Goal: Information Seeking & Learning: Learn about a topic

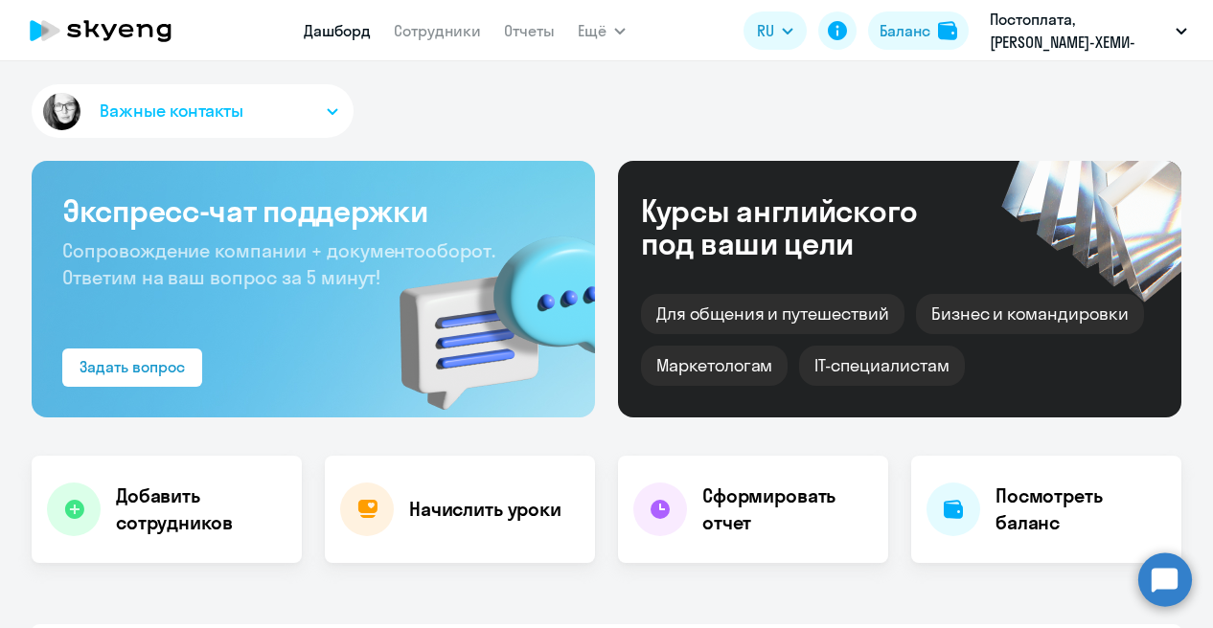
select select "30"
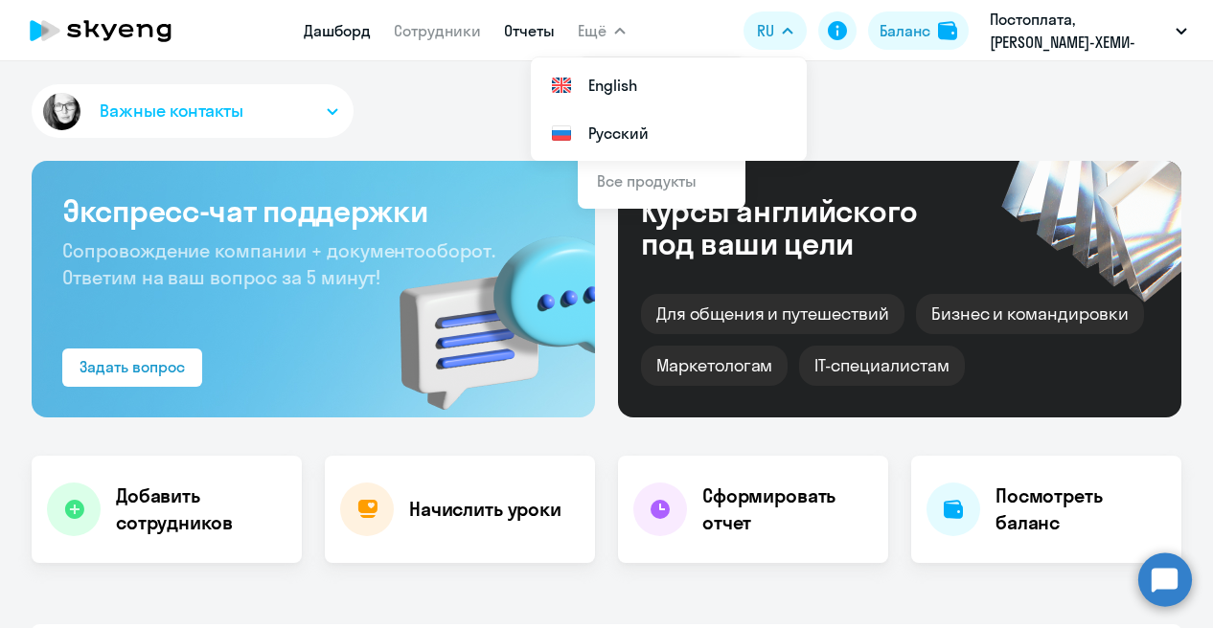
click at [532, 35] on link "Отчеты" at bounding box center [529, 30] width 51 height 19
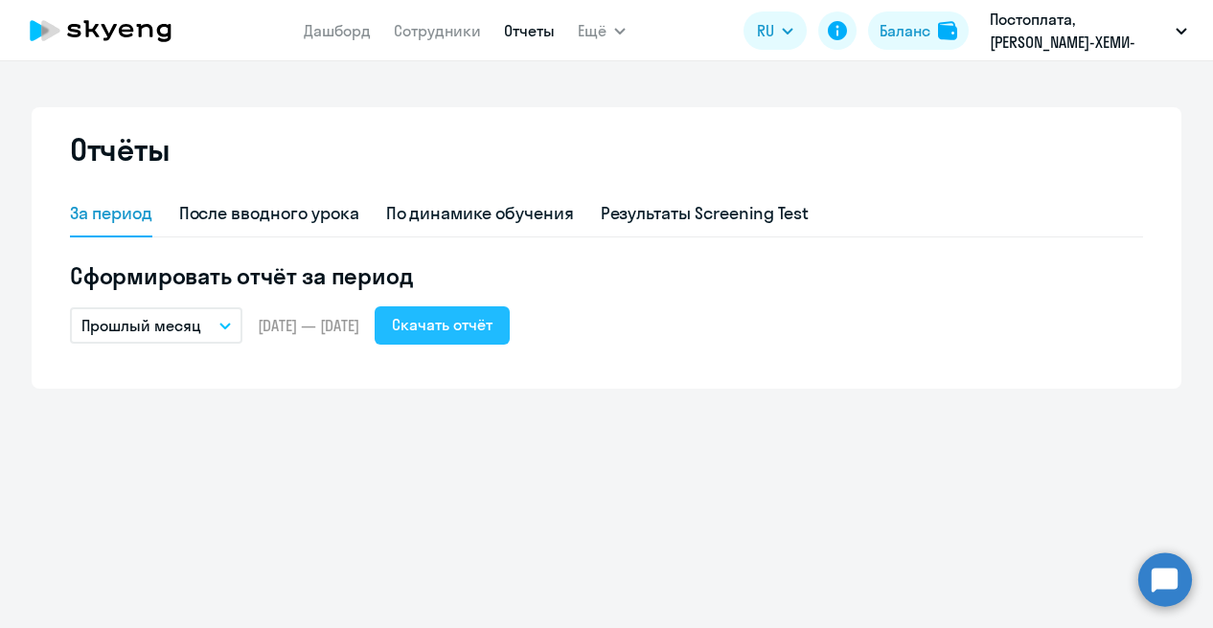
click at [492, 329] on div "Скачать отчёт" at bounding box center [442, 324] width 101 height 23
click at [510, 337] on button "Скачать отчёт" at bounding box center [442, 326] width 135 height 38
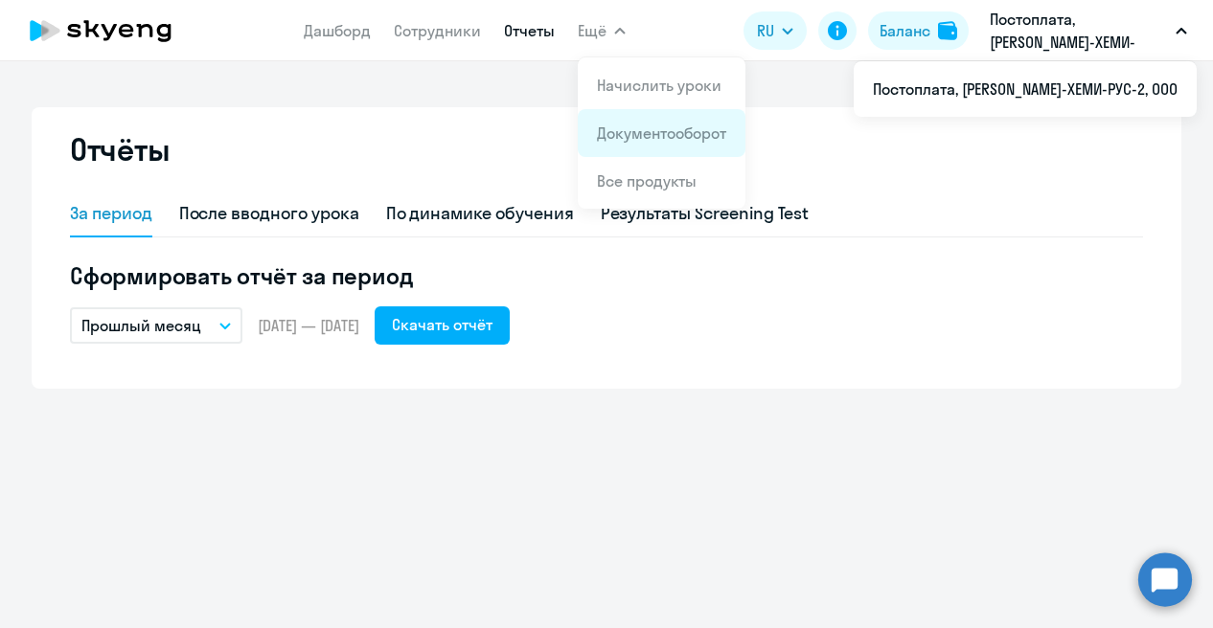
click at [617, 132] on link "Документооборот" at bounding box center [661, 133] width 129 height 19
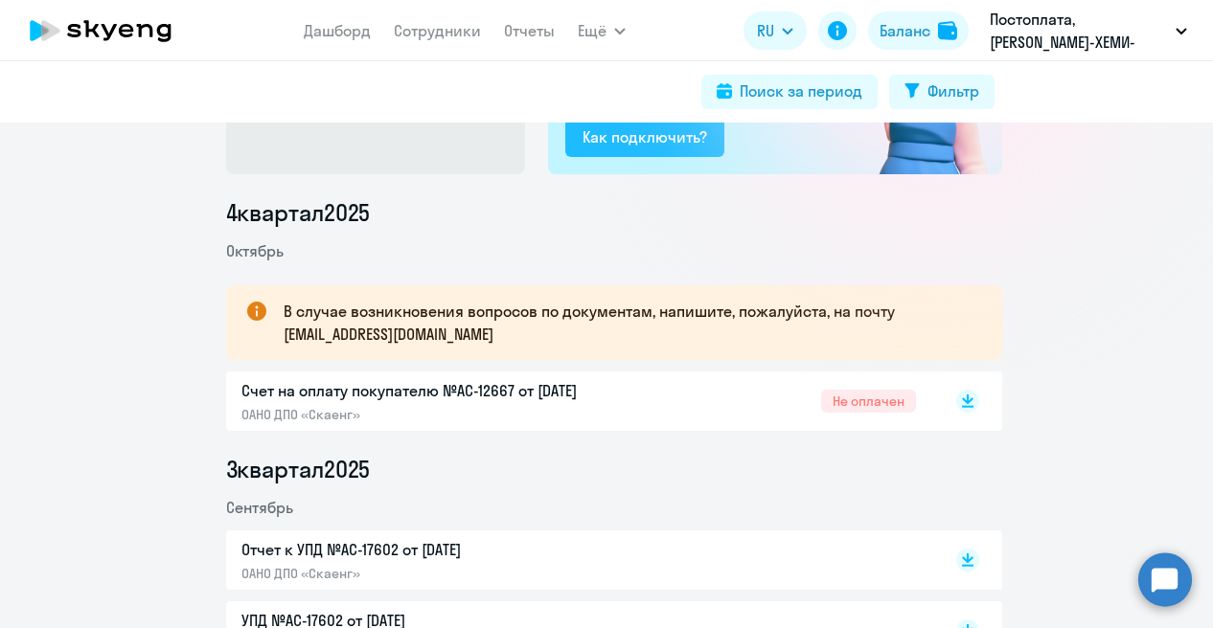
scroll to position [192, 0]
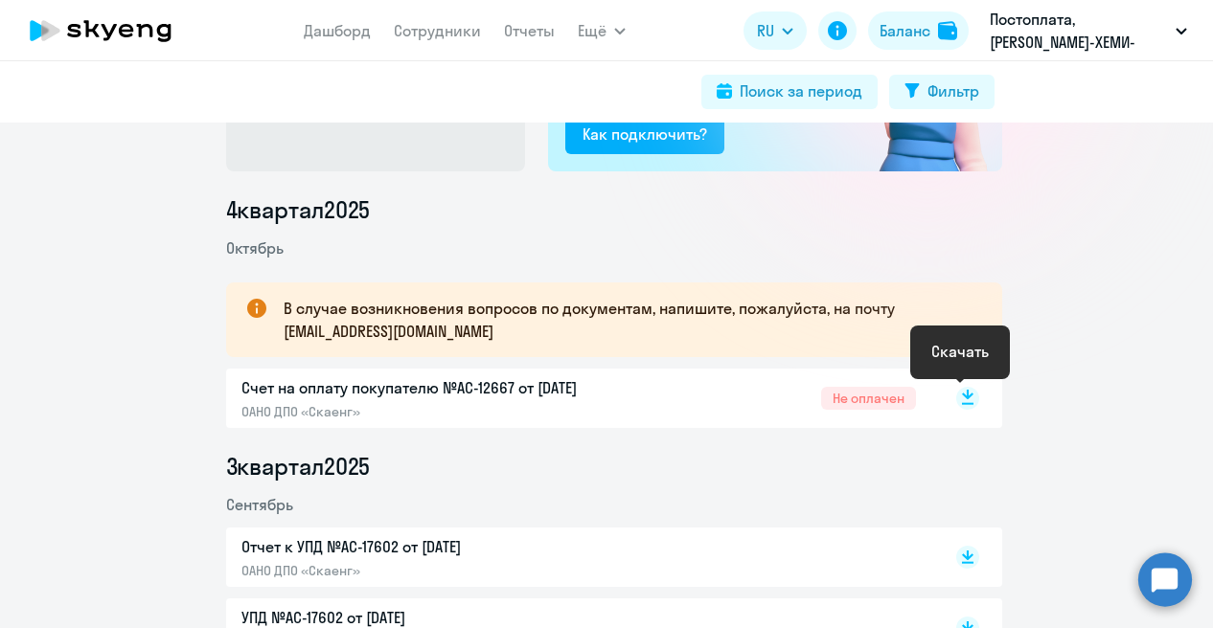
click at [960, 399] on rect at bounding box center [967, 398] width 23 height 23
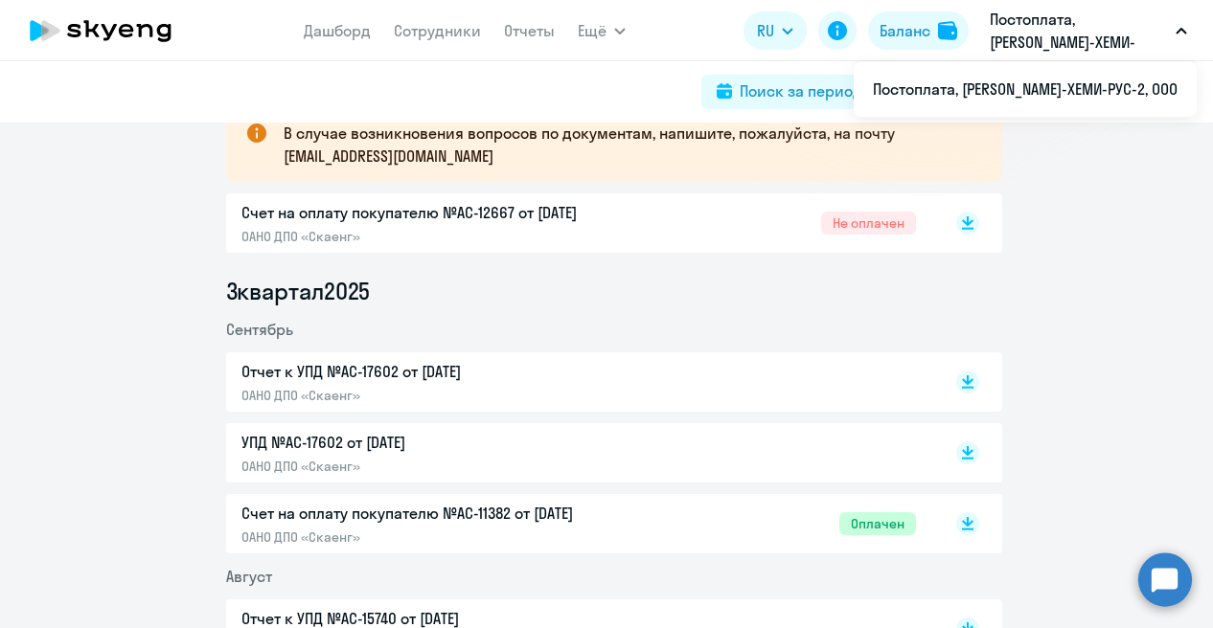
scroll to position [383, 0]
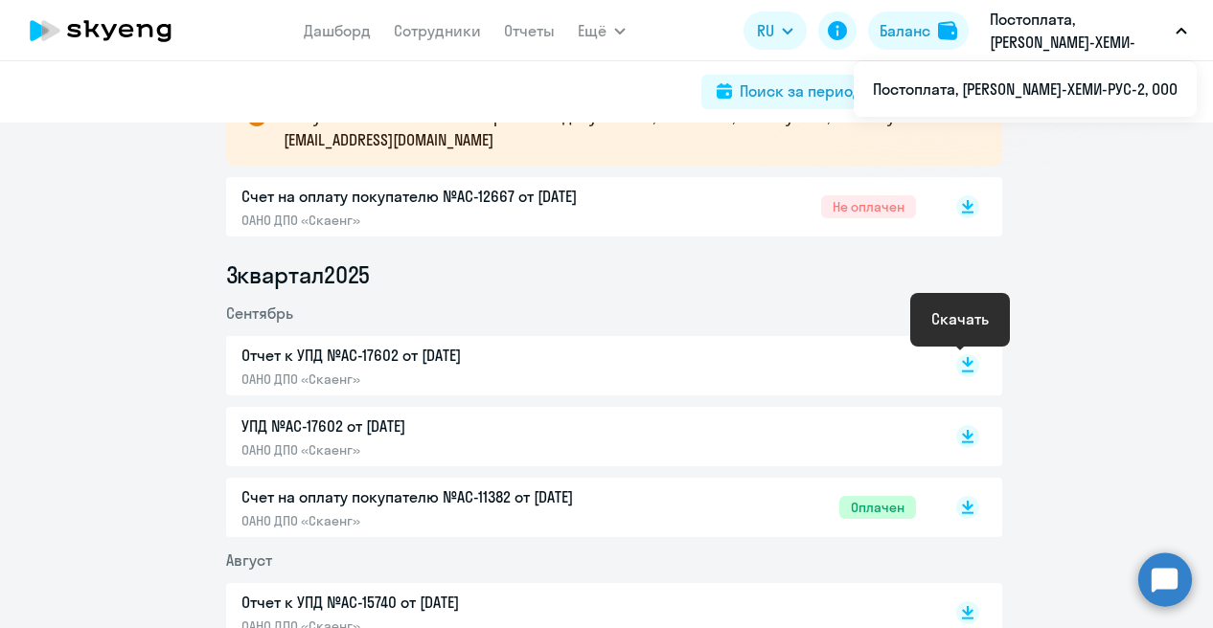
click at [962, 365] on icon at bounding box center [967, 362] width 11 height 10
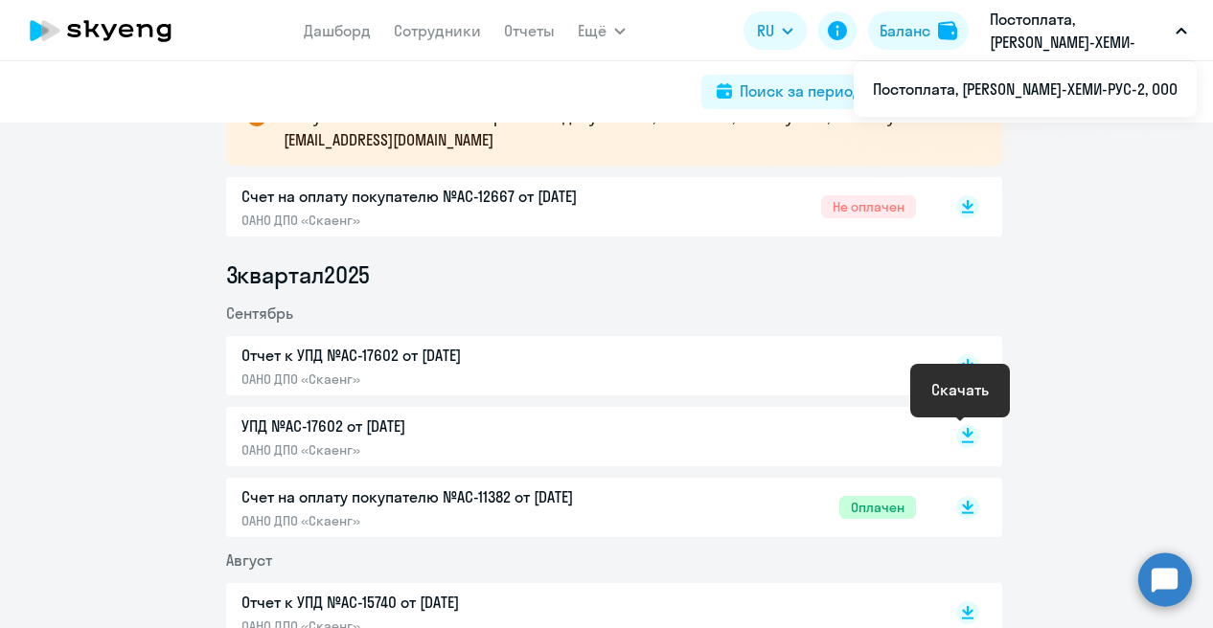
click at [963, 436] on rect at bounding box center [967, 436] width 23 height 23
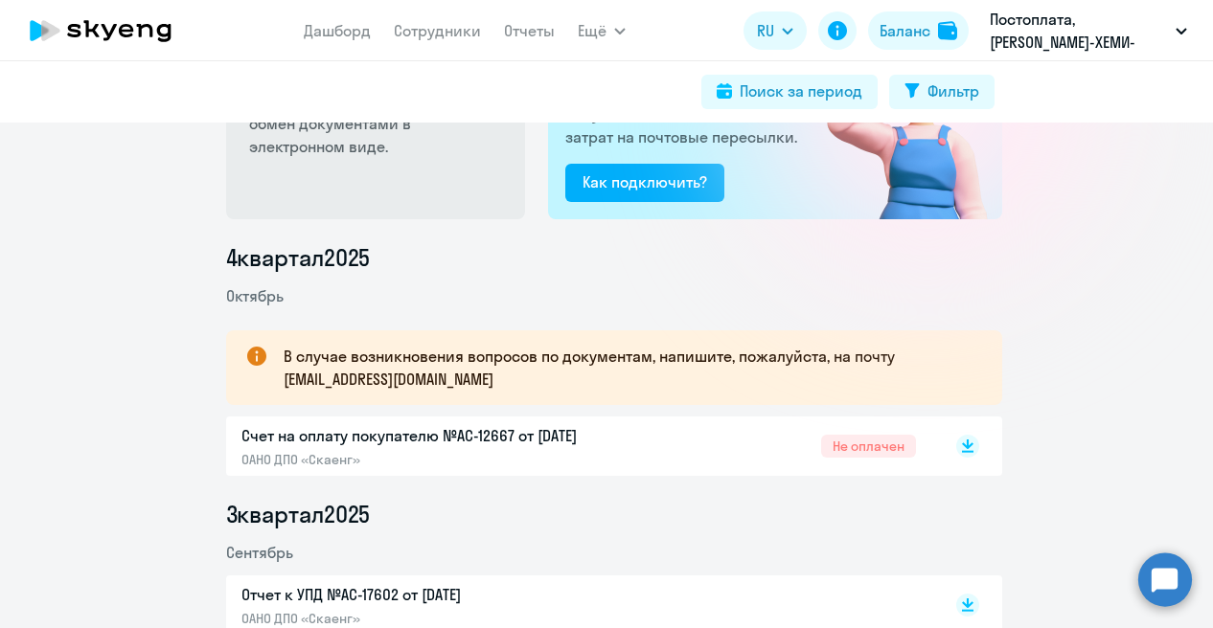
scroll to position [96, 0]
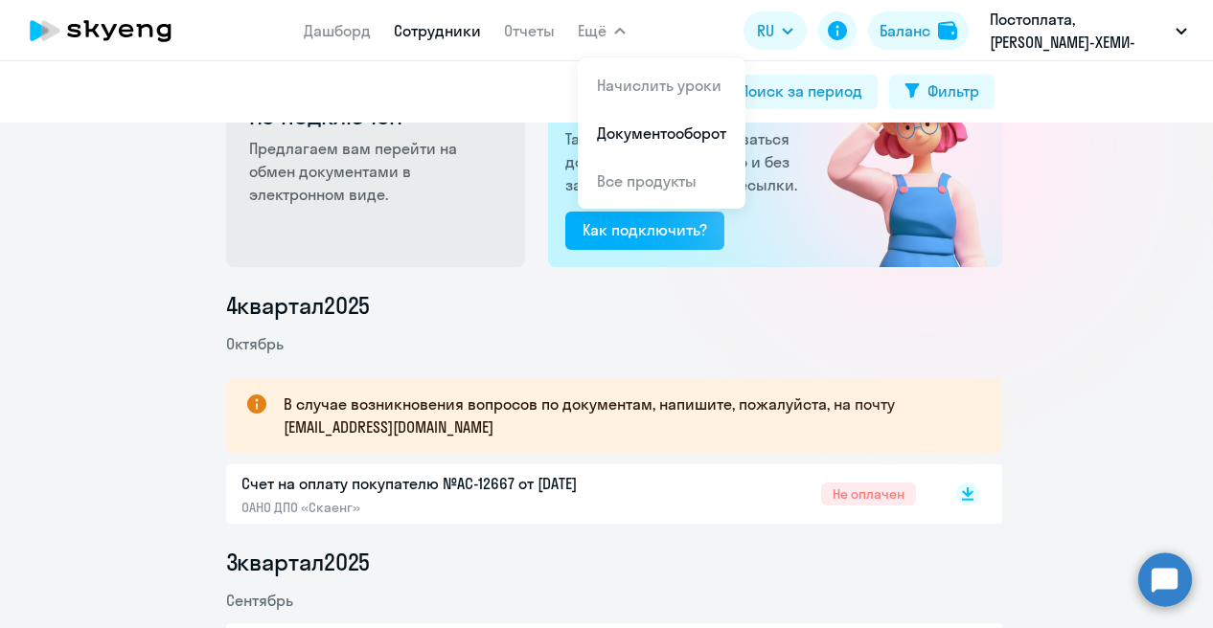
click at [448, 34] on link "Сотрудники" at bounding box center [437, 30] width 87 height 19
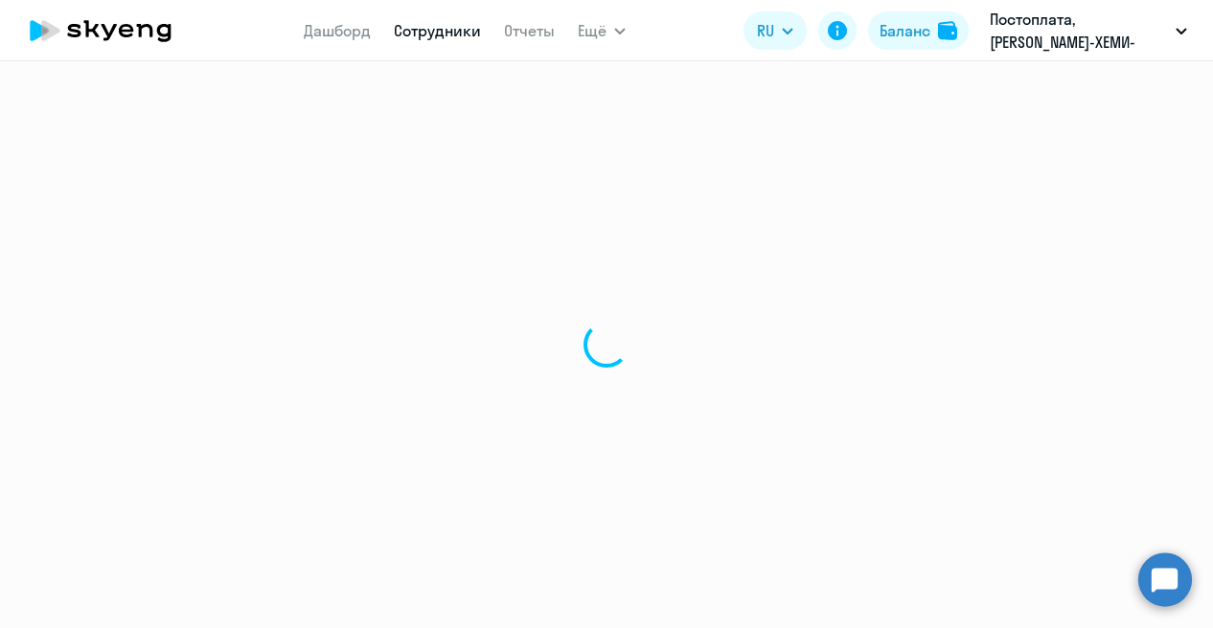
select select "30"
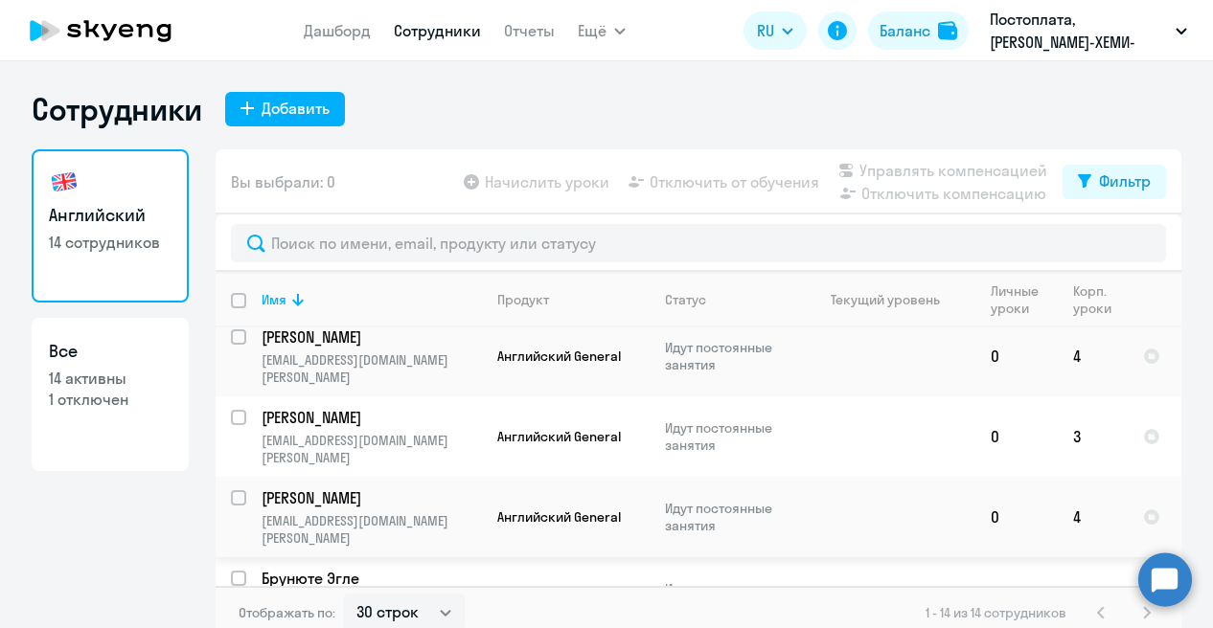
scroll to position [671, 0]
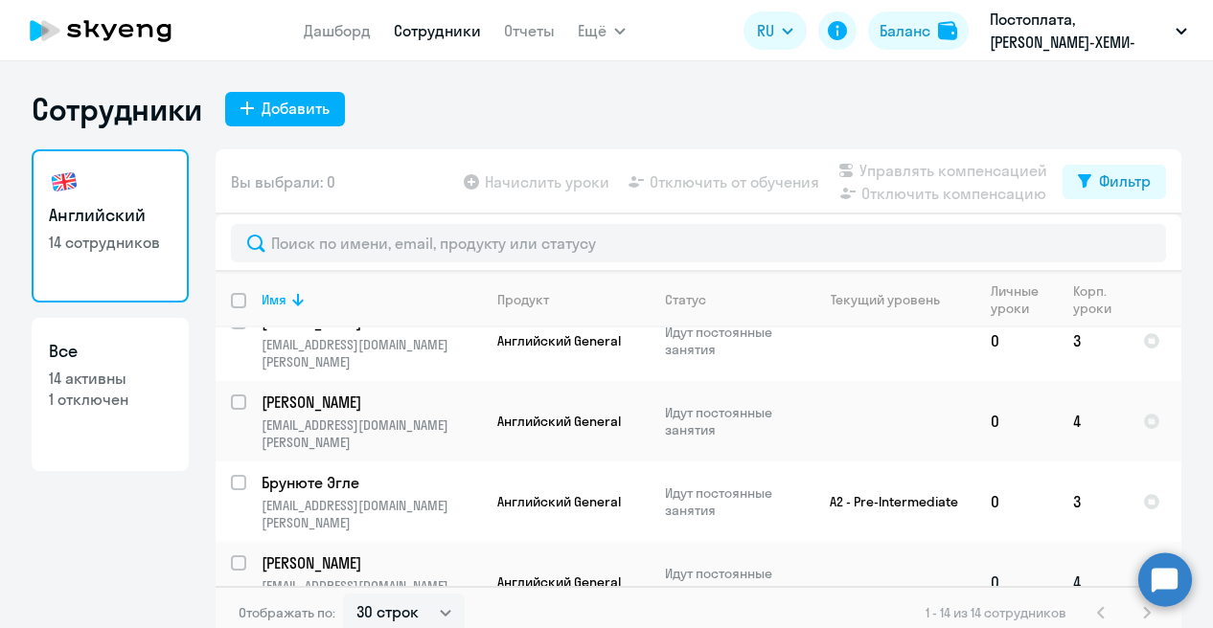
click at [362, 578] on p "[EMAIL_ADDRESS][DOMAIN_NAME][PERSON_NAME]" at bounding box center [371, 595] width 219 height 34
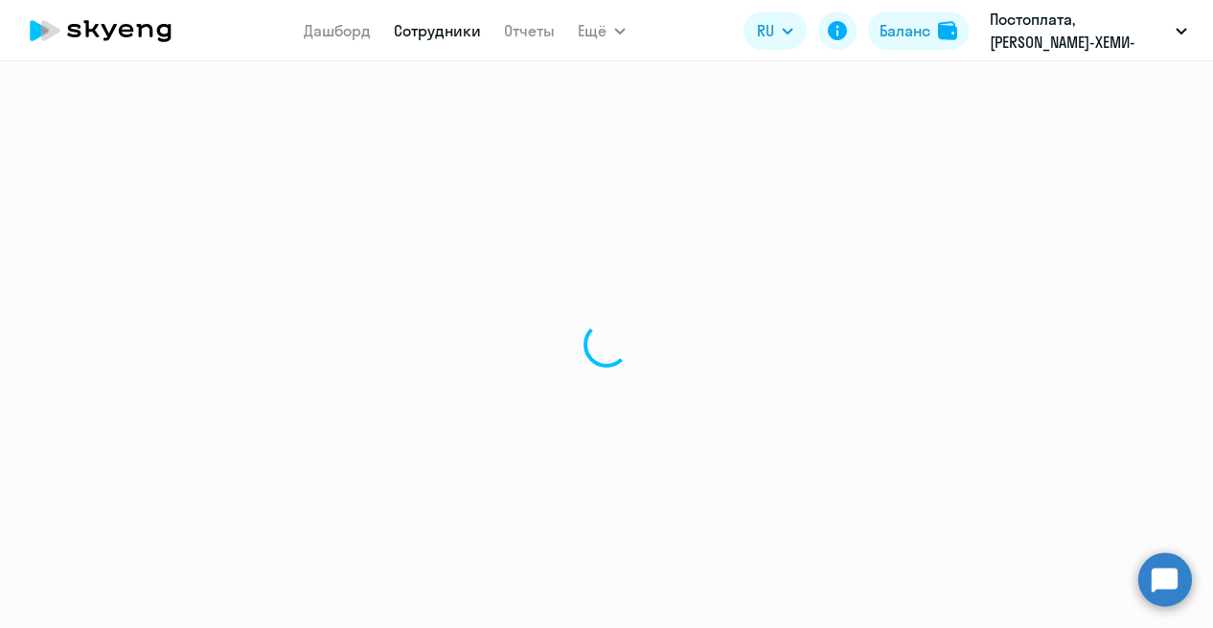
select select "english"
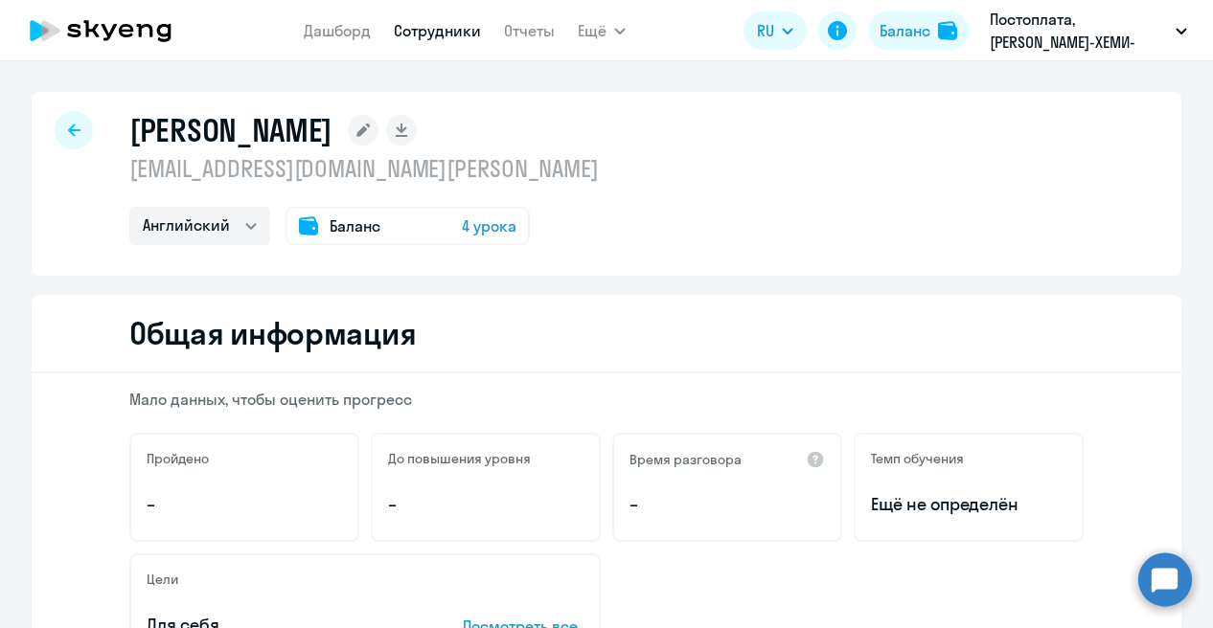
click at [67, 139] on div at bounding box center [74, 130] width 38 height 38
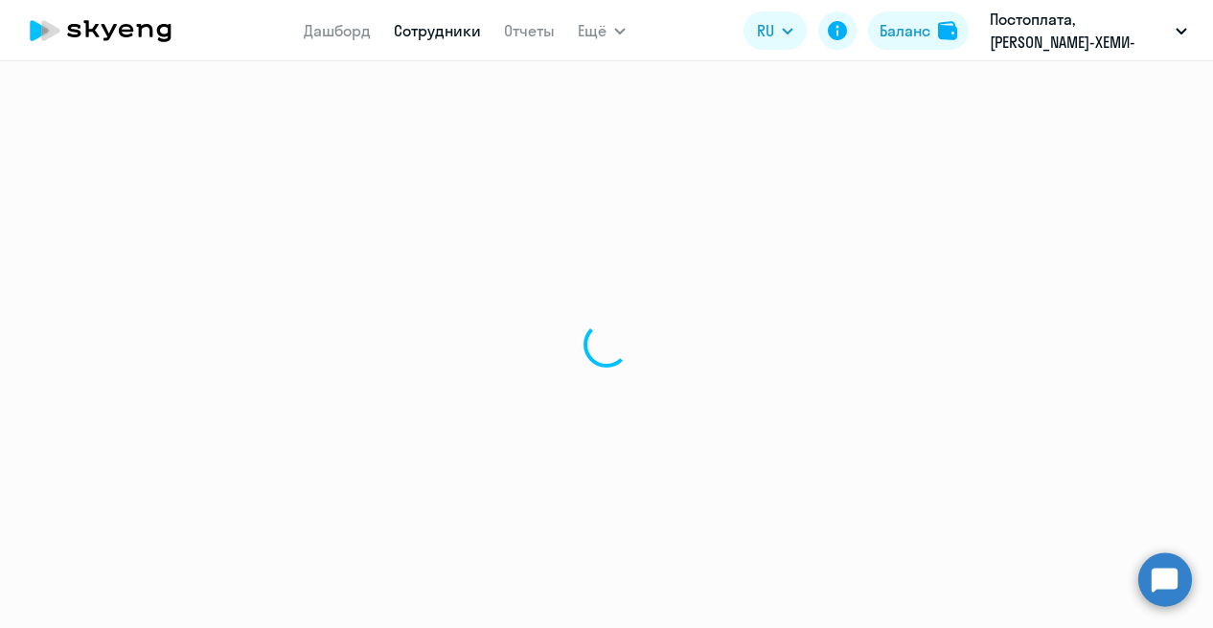
select select "30"
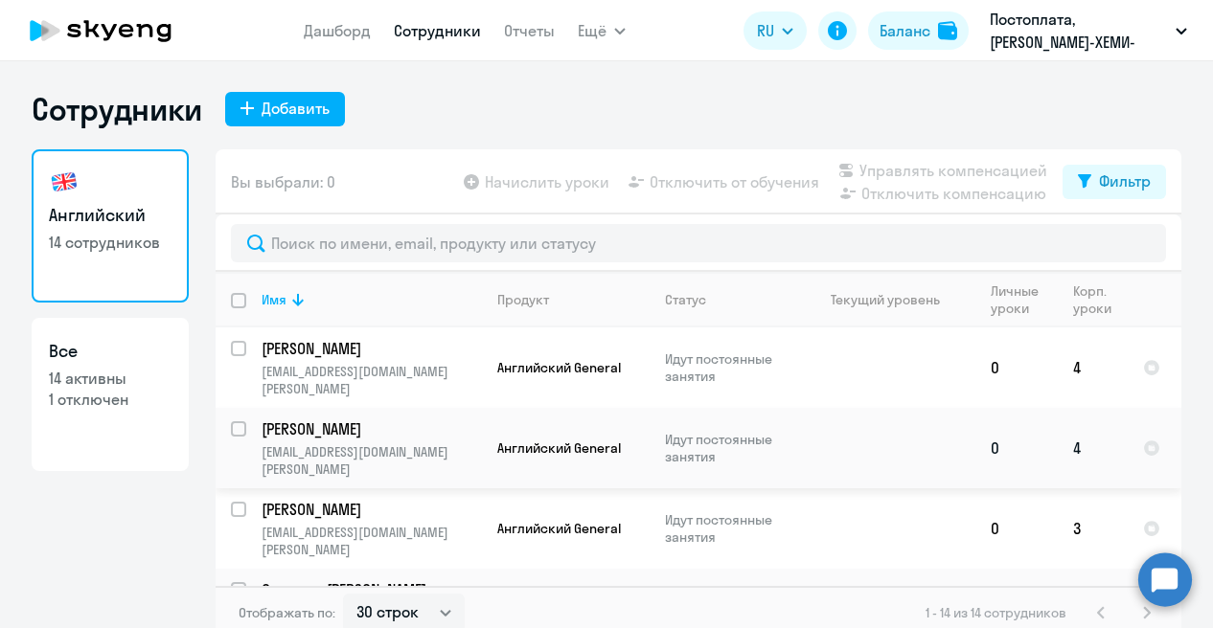
click at [377, 444] on p "[EMAIL_ADDRESS][DOMAIN_NAME][PERSON_NAME]" at bounding box center [371, 461] width 219 height 34
select select "english"
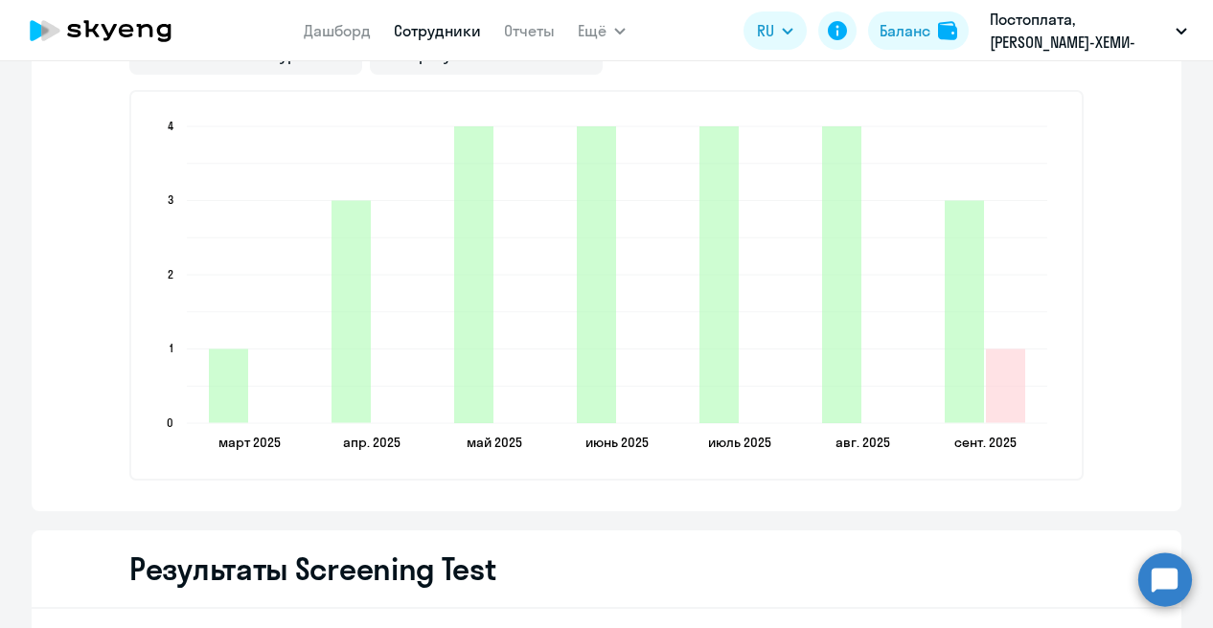
scroll to position [2491, 0]
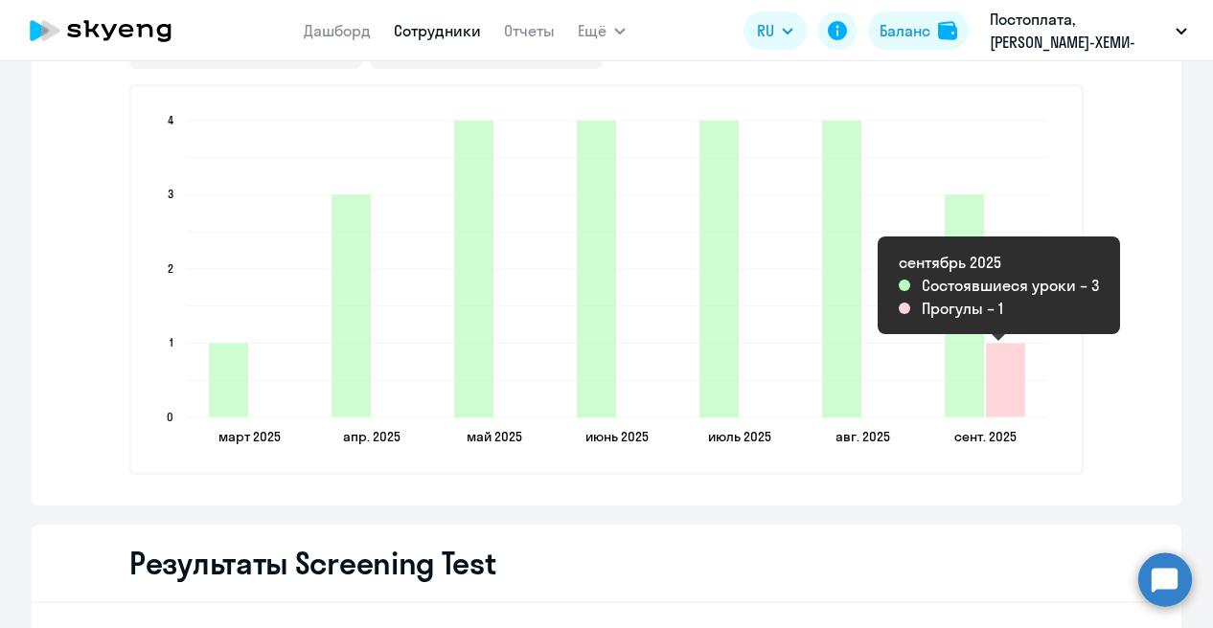
click at [998, 397] on icon "2025-09-17T21:00:00.000Z Прогулы 1" at bounding box center [1005, 381] width 39 height 74
click at [1006, 355] on icon "2025-09-17T21:00:00.000Z Прогулы 1" at bounding box center [1005, 381] width 39 height 74
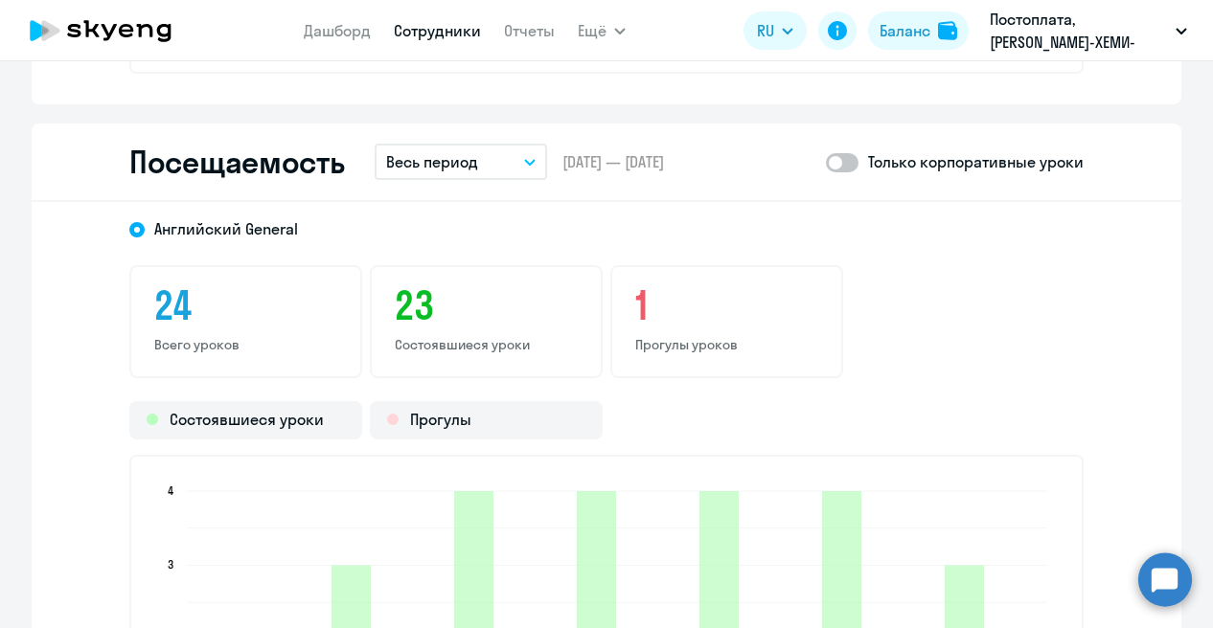
scroll to position [2108, 0]
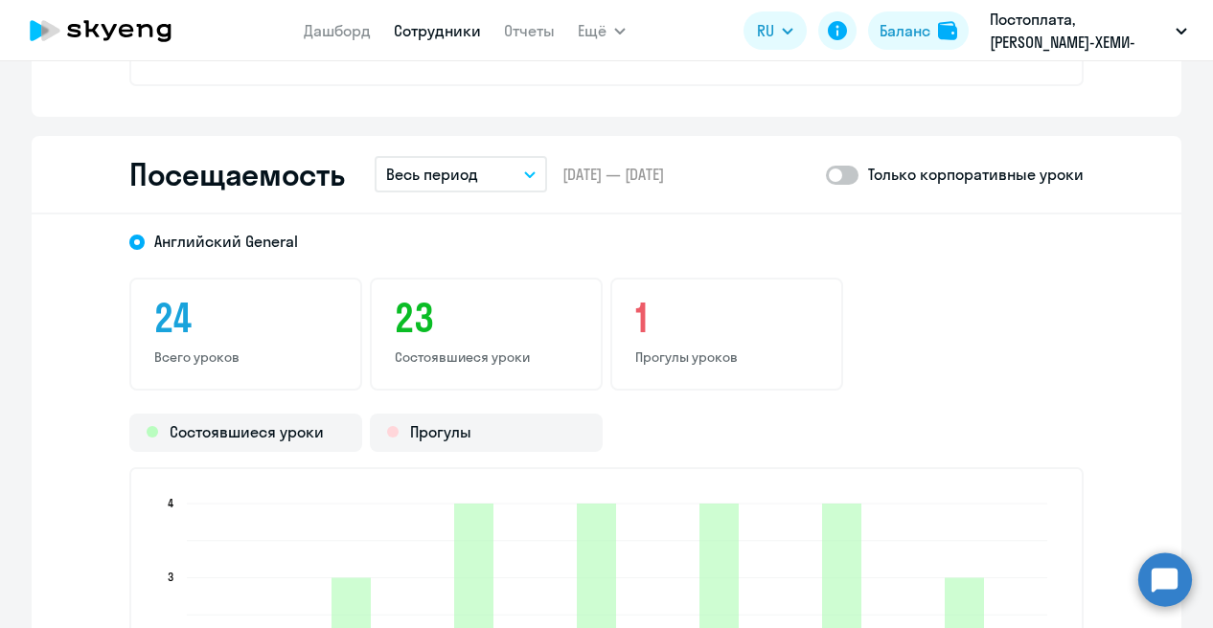
click at [635, 349] on p "Прогулы уроков" at bounding box center [726, 357] width 183 height 17
click at [655, 348] on div "1 Прогулы уроков" at bounding box center [726, 334] width 233 height 113
click at [469, 428] on div "Прогулы" at bounding box center [486, 433] width 233 height 38
click at [469, 436] on div "Прогулы" at bounding box center [486, 433] width 233 height 38
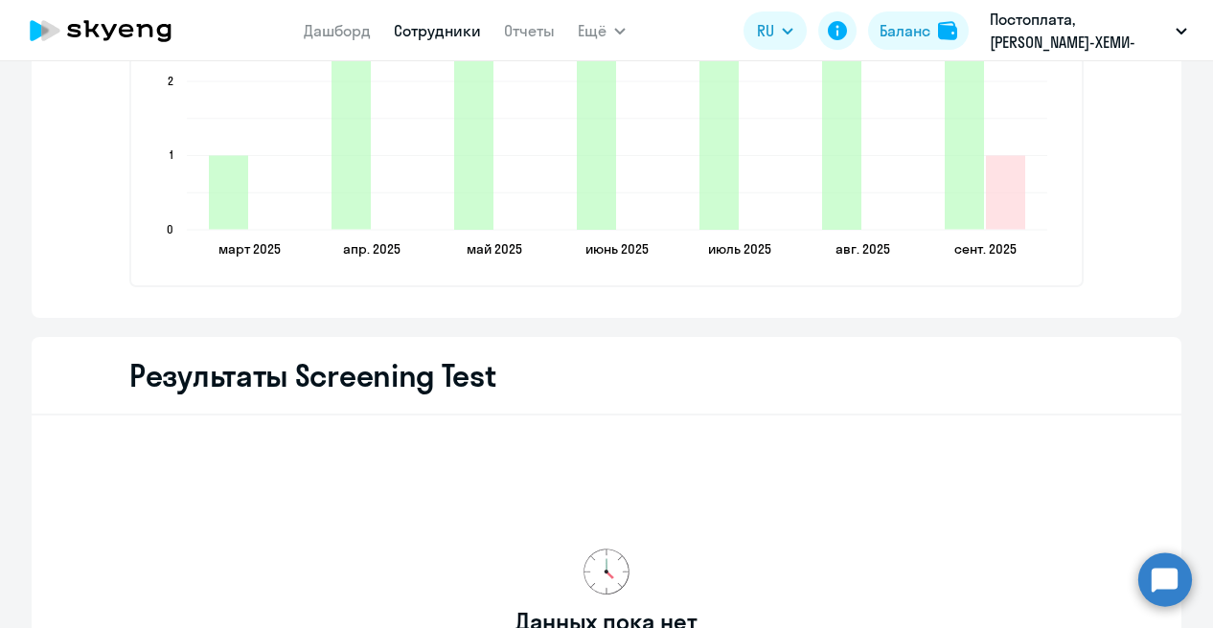
scroll to position [2529, 0]
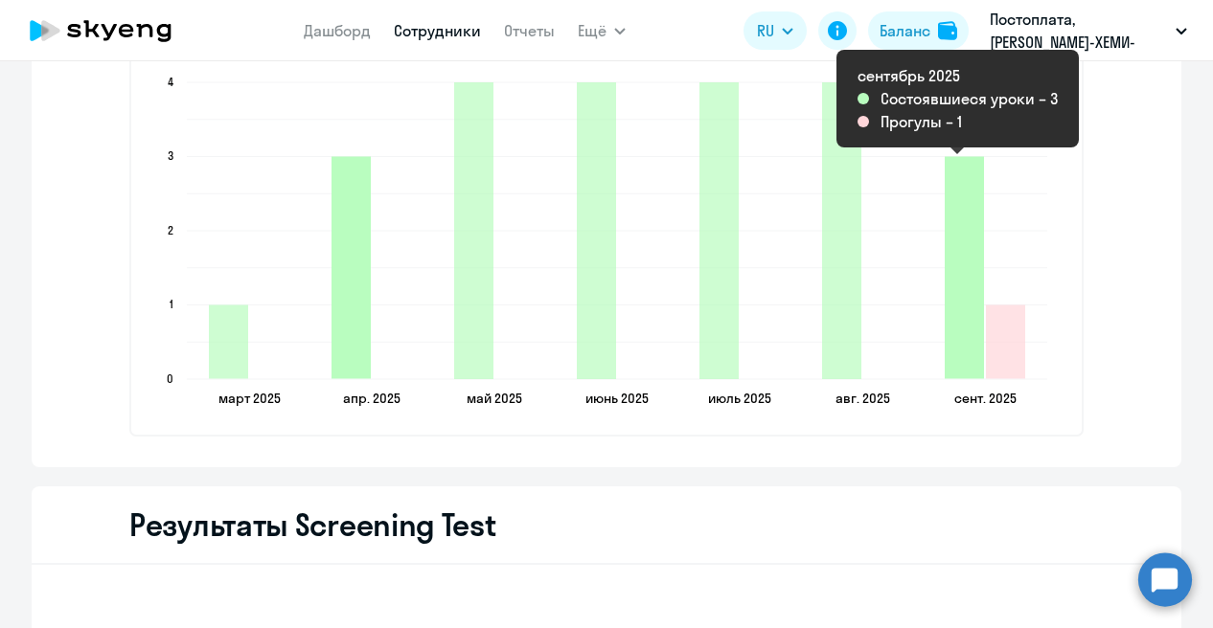
click at [948, 356] on icon "2025-09-17T21:00:00.000Z Состоявшиеся уроки 3" at bounding box center [964, 268] width 39 height 222
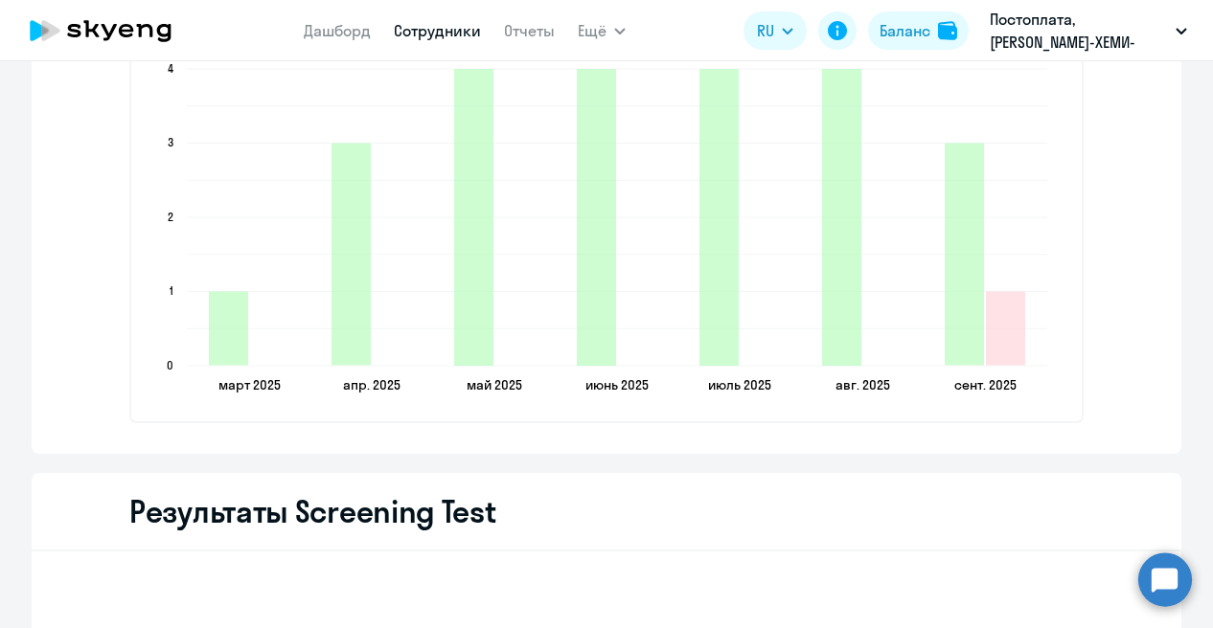
scroll to position [2625, 0]
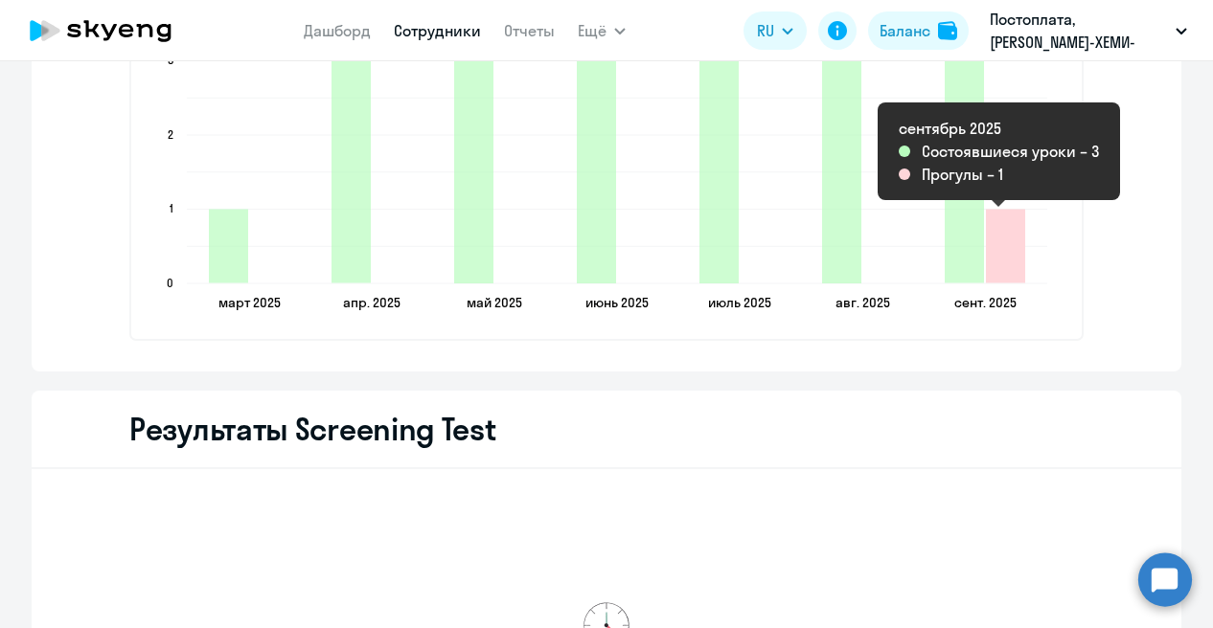
click at [986, 267] on icon "2025-09-17T21:00:00.000Z Прогулы 1" at bounding box center [1005, 247] width 39 height 74
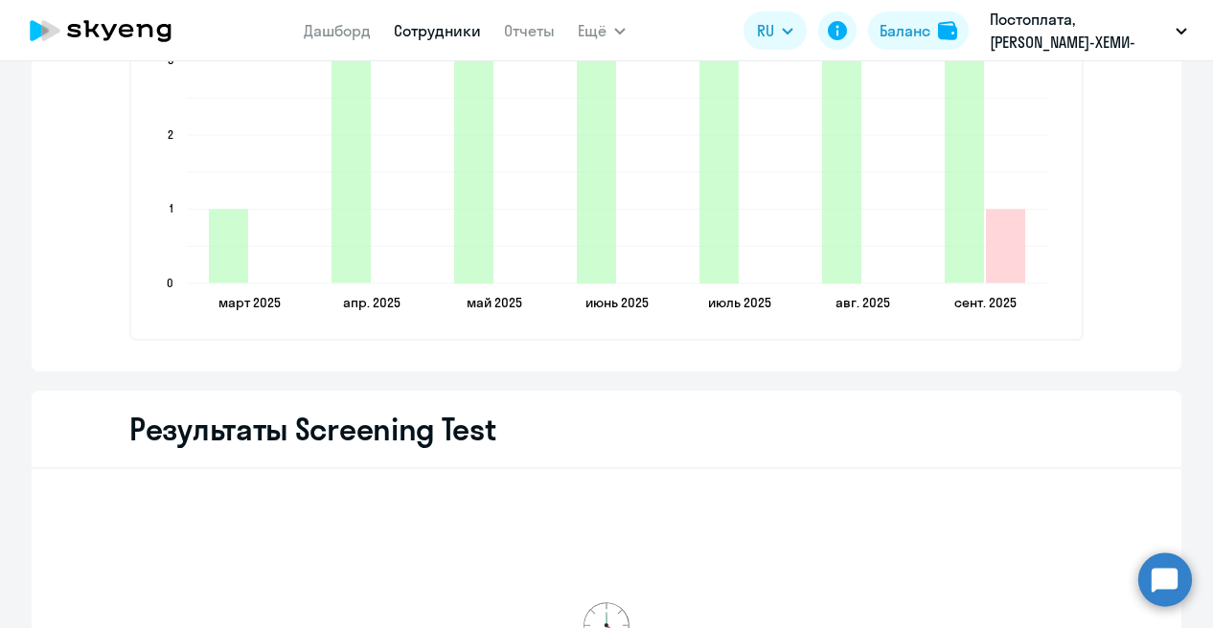
click at [1008, 238] on icon "2025-09-17T21:00:00.000Z Прогулы 1" at bounding box center [1005, 247] width 39 height 74
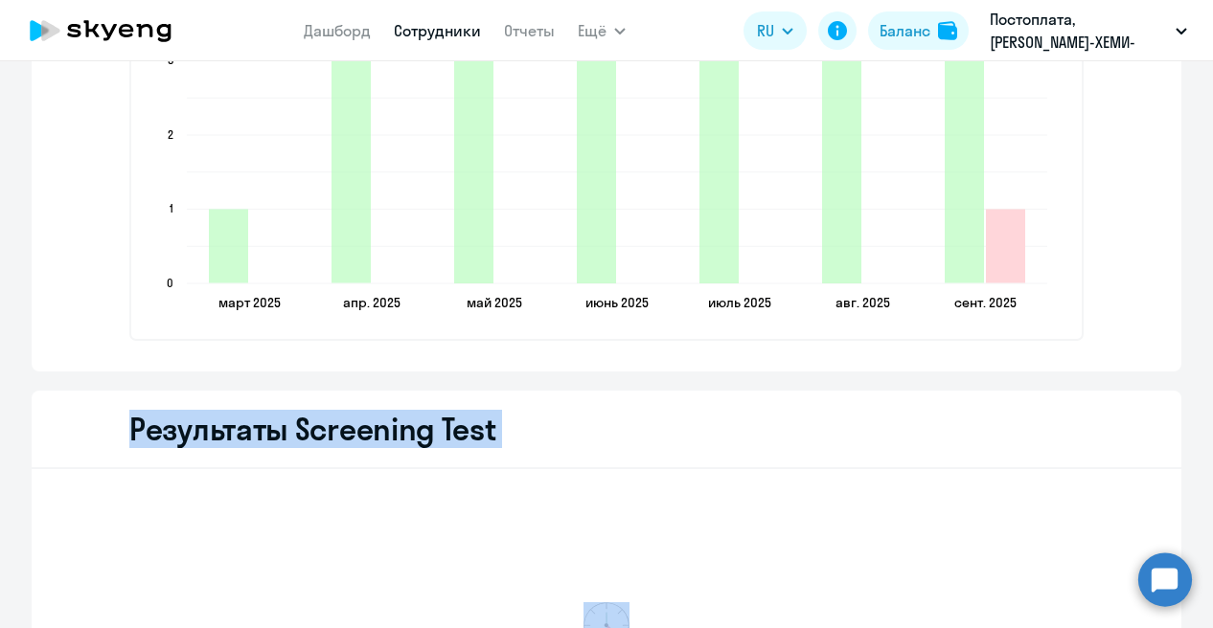
click at [1008, 238] on icon "2025-09-17T21:00:00.000Z Прогулы 1" at bounding box center [1005, 247] width 39 height 74
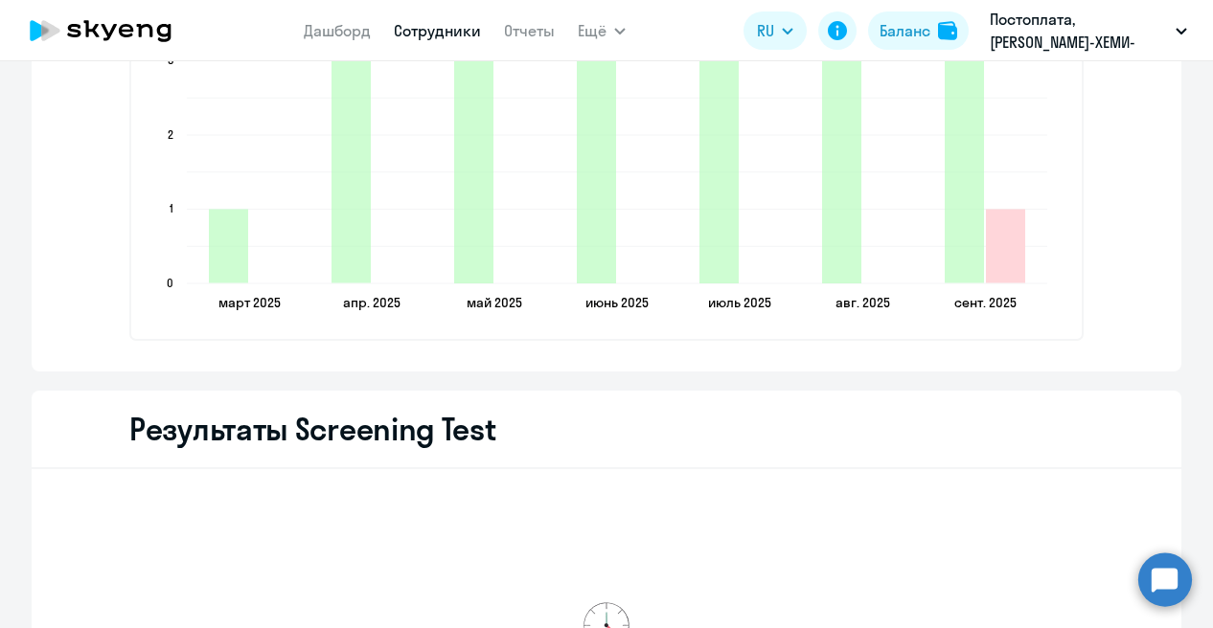
click at [1008, 238] on icon "2025-09-17T21:00:00.000Z Прогулы 1" at bounding box center [1005, 247] width 39 height 74
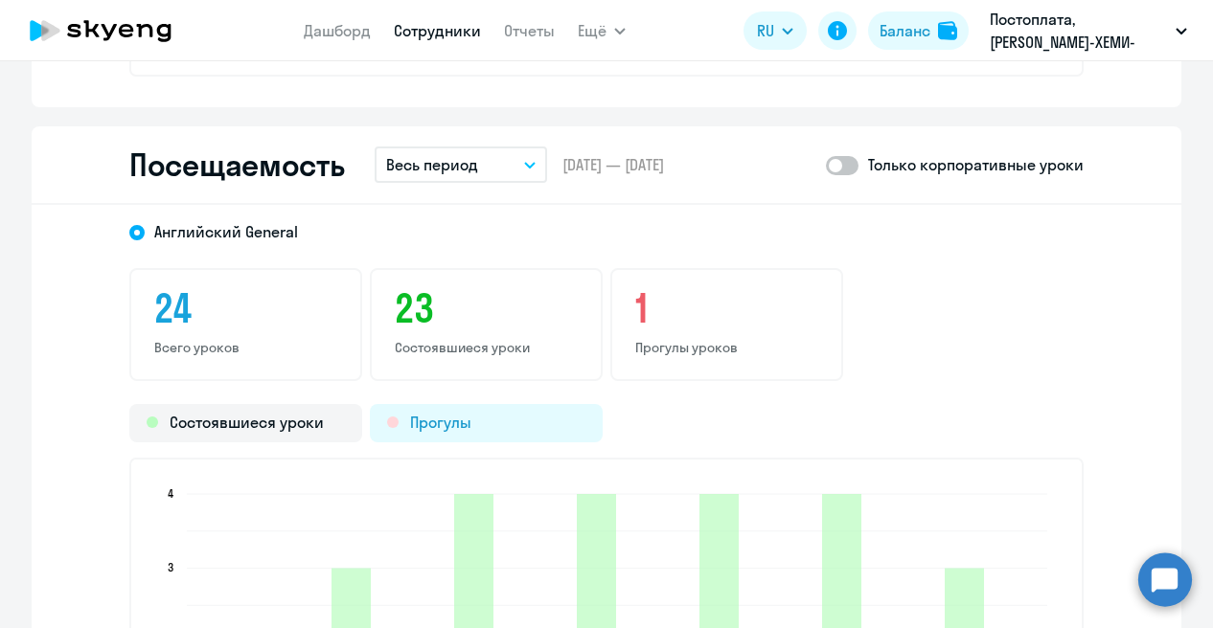
scroll to position [1859, 0]
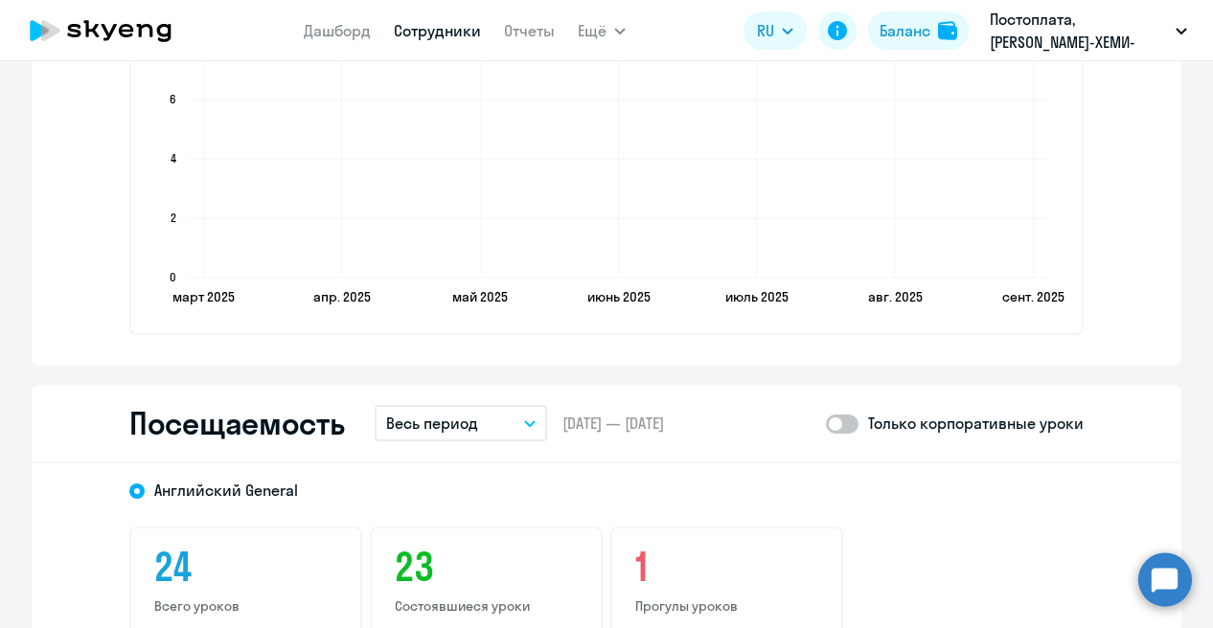
click at [528, 427] on button "Весь период" at bounding box center [461, 423] width 172 height 36
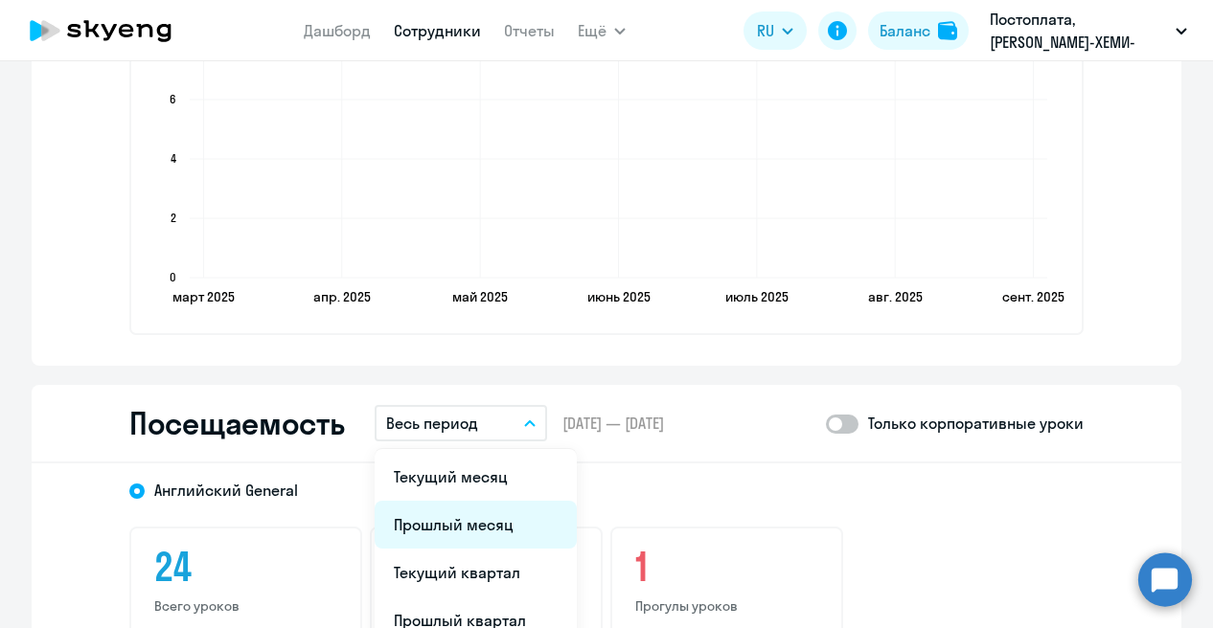
click at [455, 530] on li "Прошлый месяц" at bounding box center [476, 525] width 202 height 48
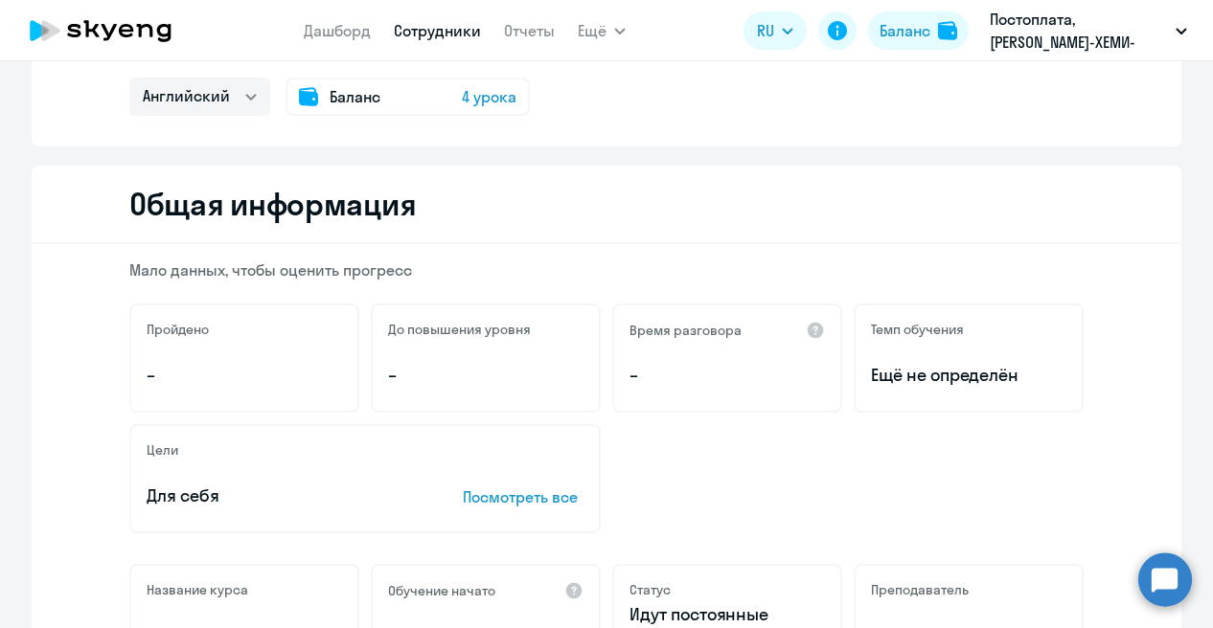
scroll to position [0, 0]
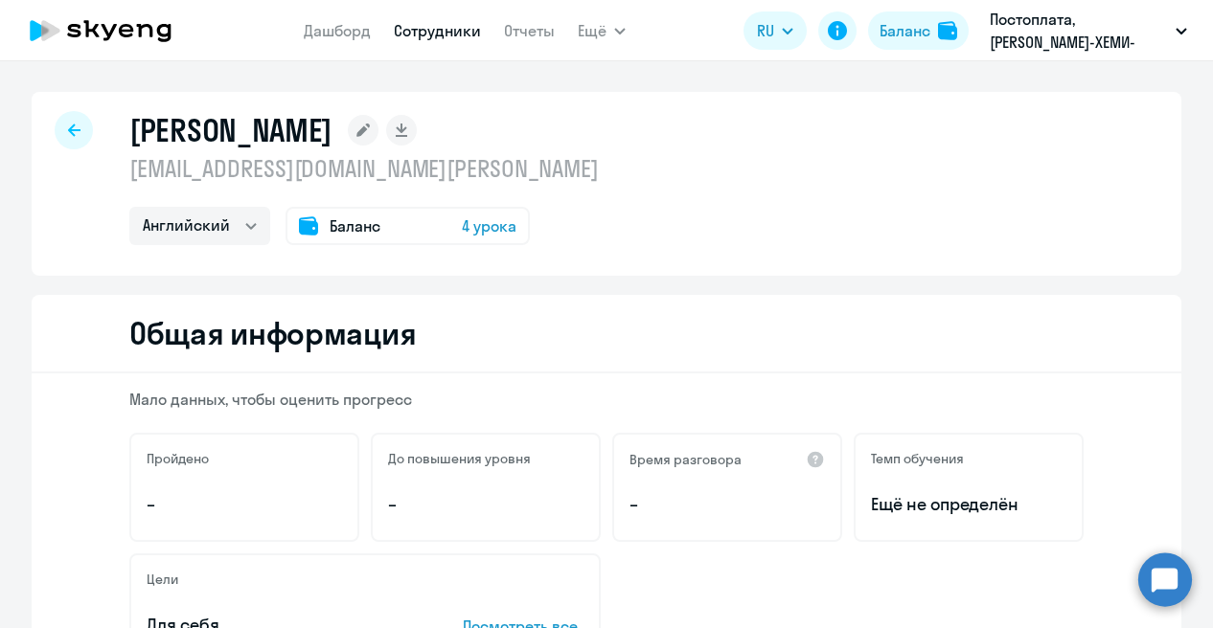
click at [68, 127] on icon at bounding box center [74, 130] width 12 height 12
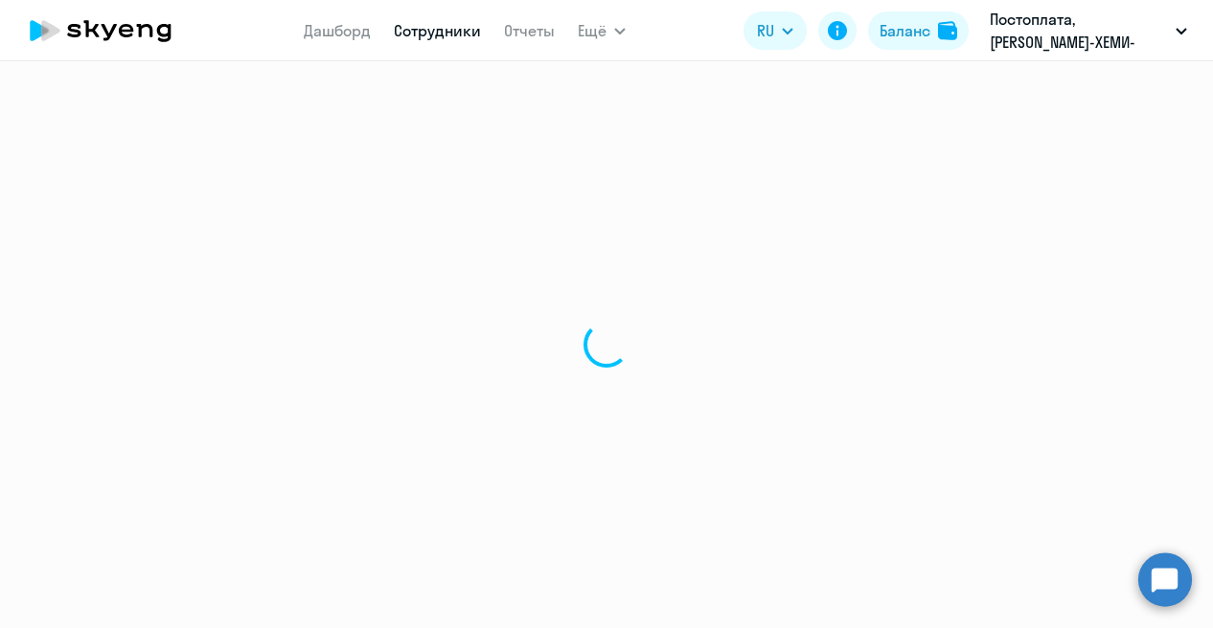
select select "30"
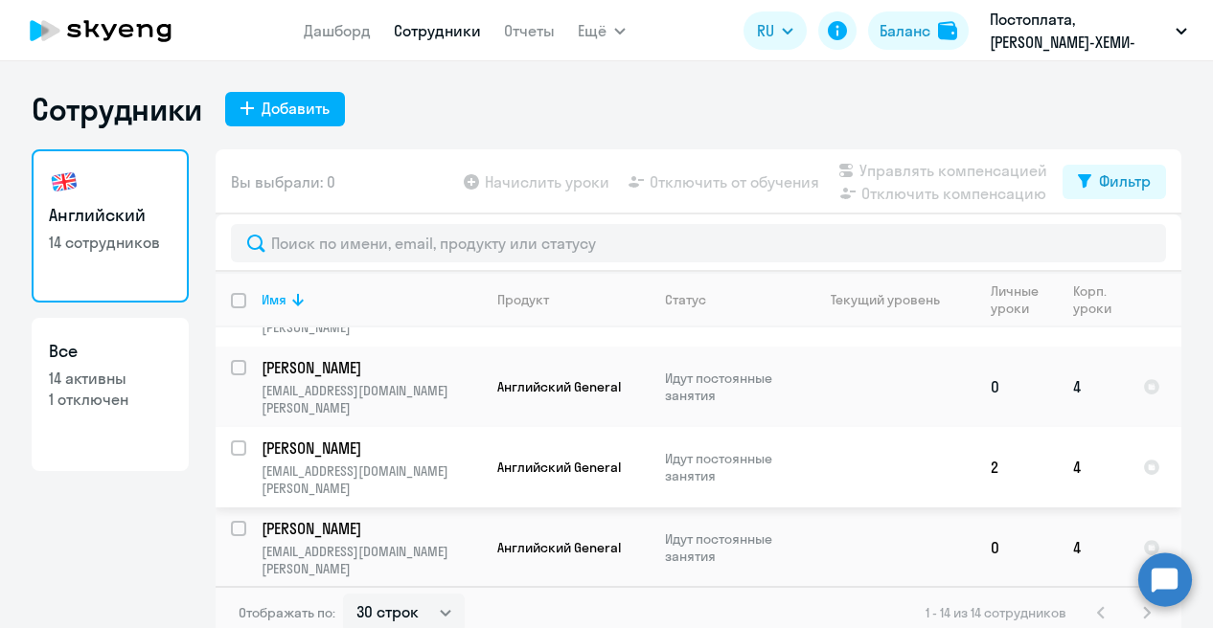
scroll to position [479, 0]
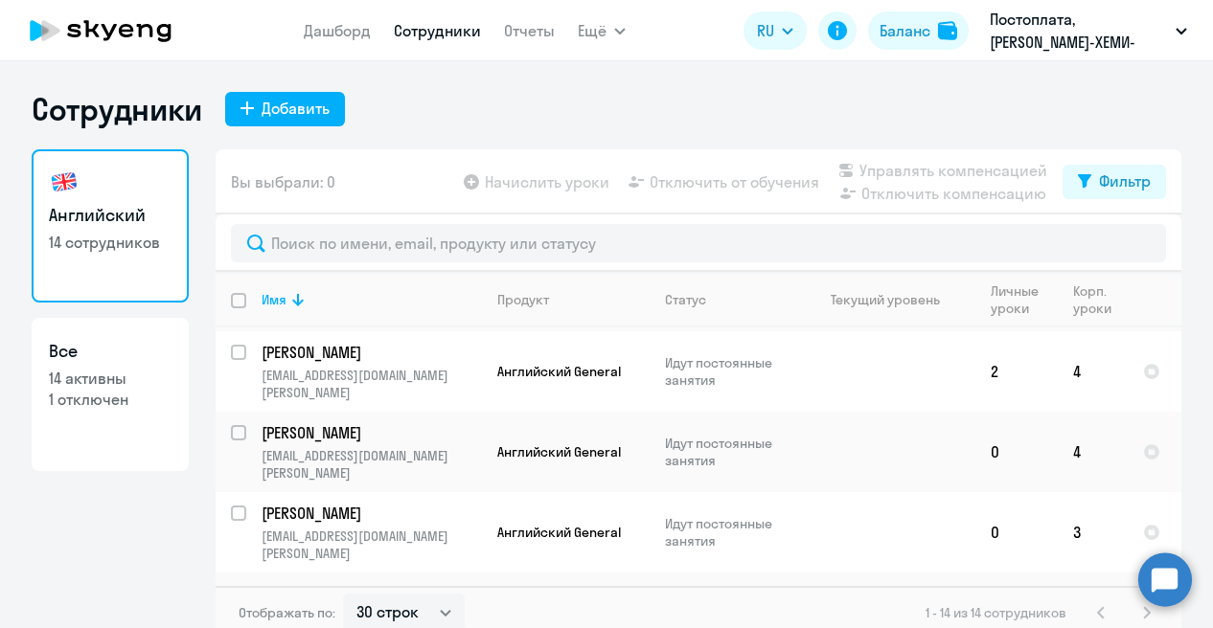
click at [374, 583] on p "[PERSON_NAME]" at bounding box center [370, 593] width 217 height 21
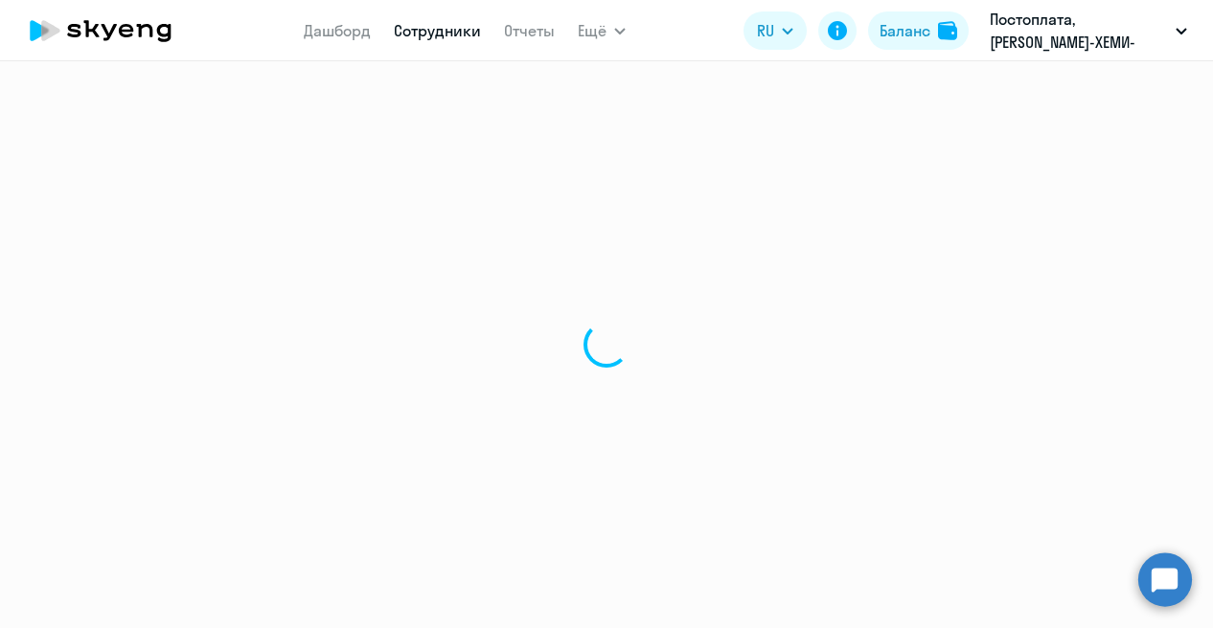
select select "english"
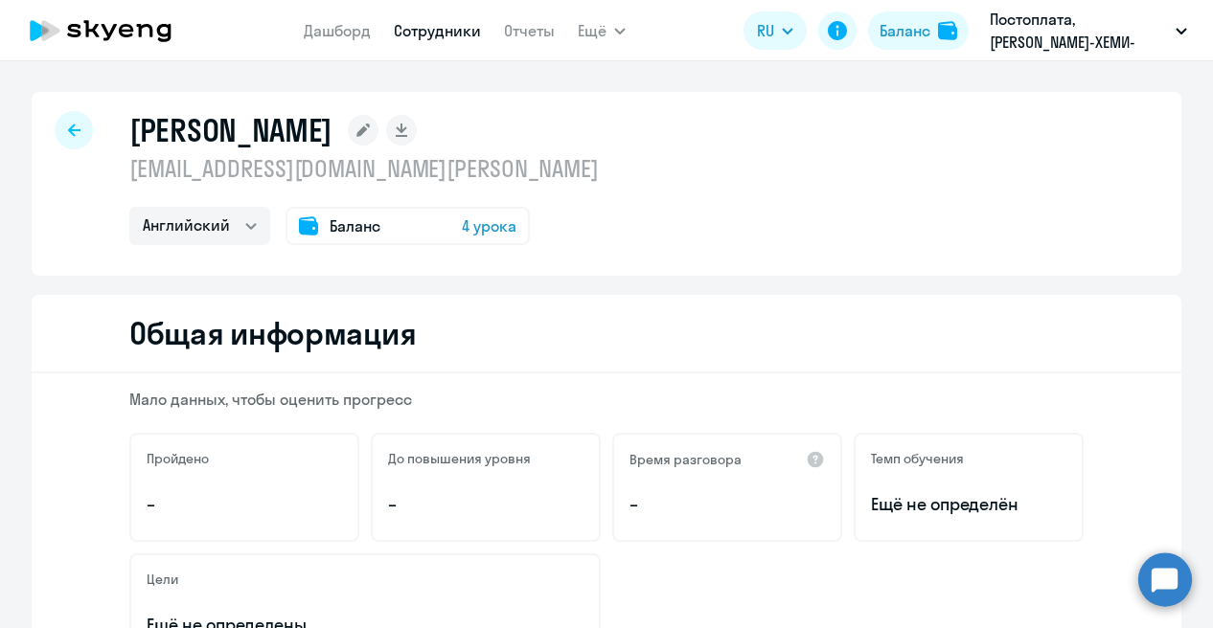
click at [63, 116] on div at bounding box center [74, 130] width 38 height 38
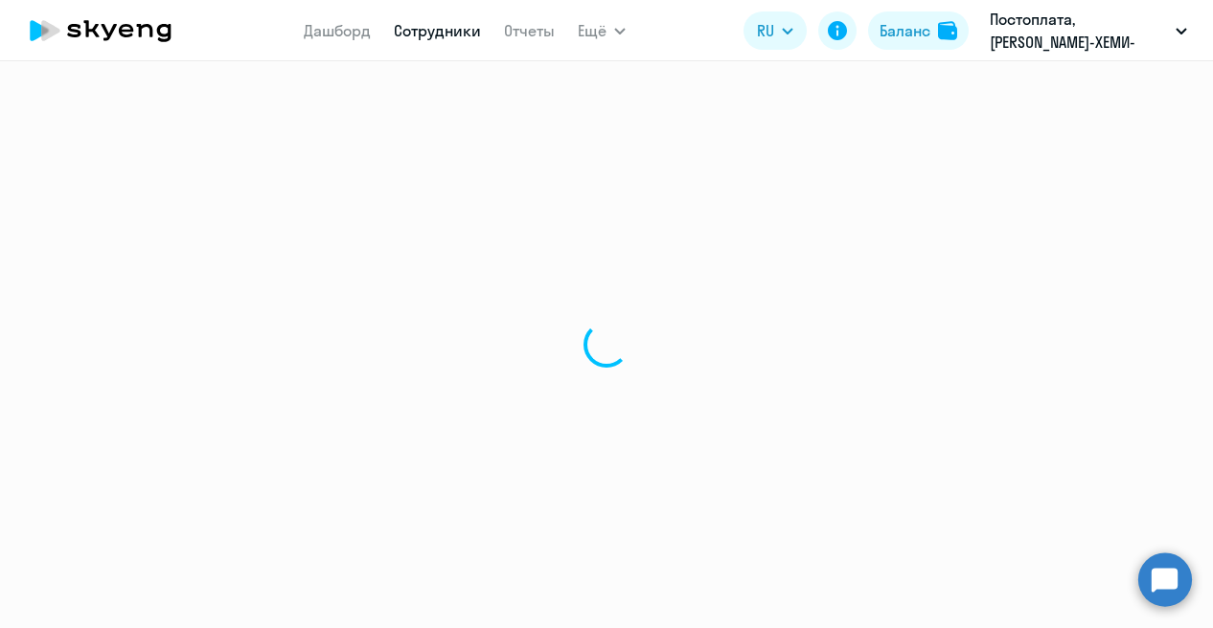
select select "30"
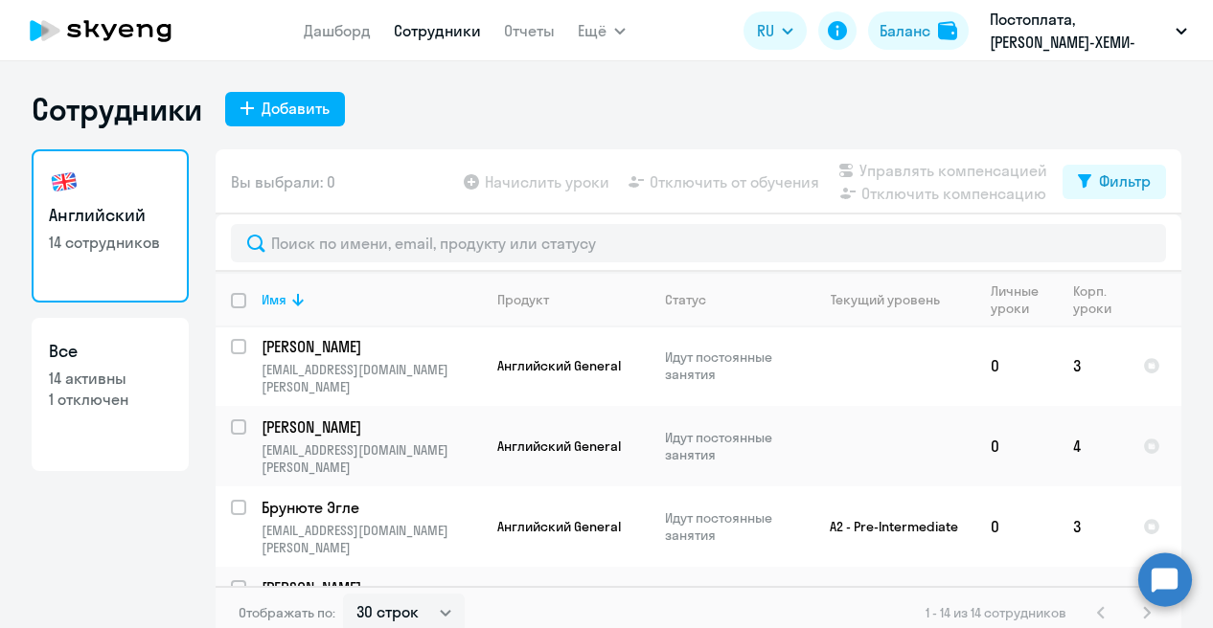
scroll to position [671, 0]
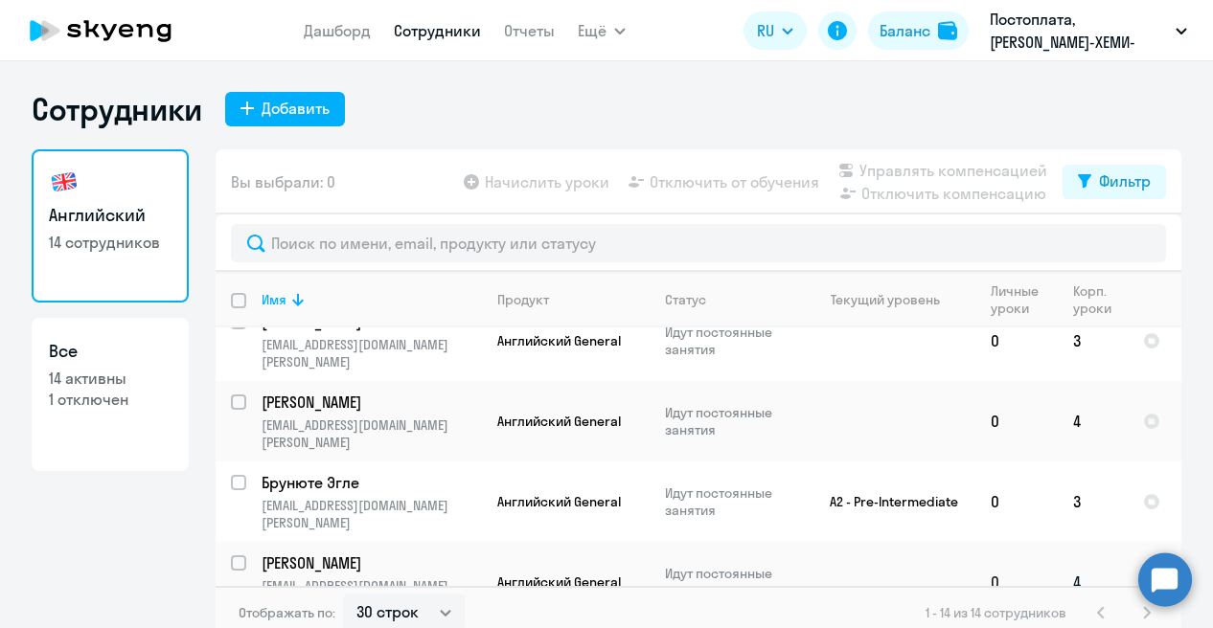
click at [380, 553] on p "[PERSON_NAME]" at bounding box center [370, 563] width 217 height 21
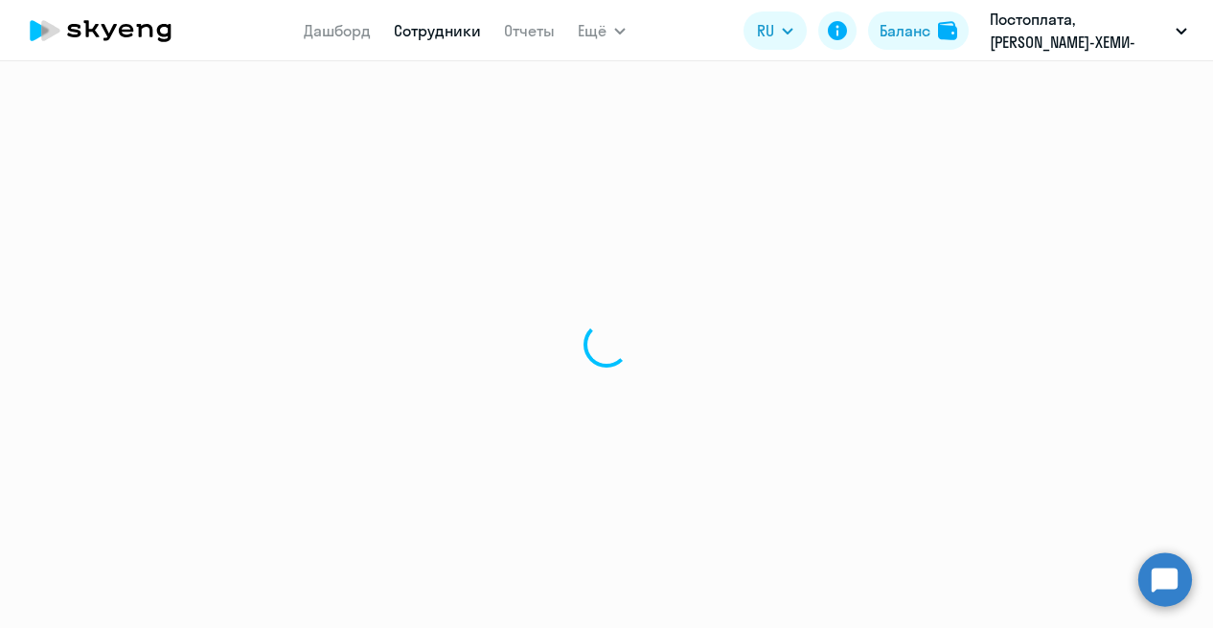
select select "english"
